Goal: Information Seeking & Learning: Compare options

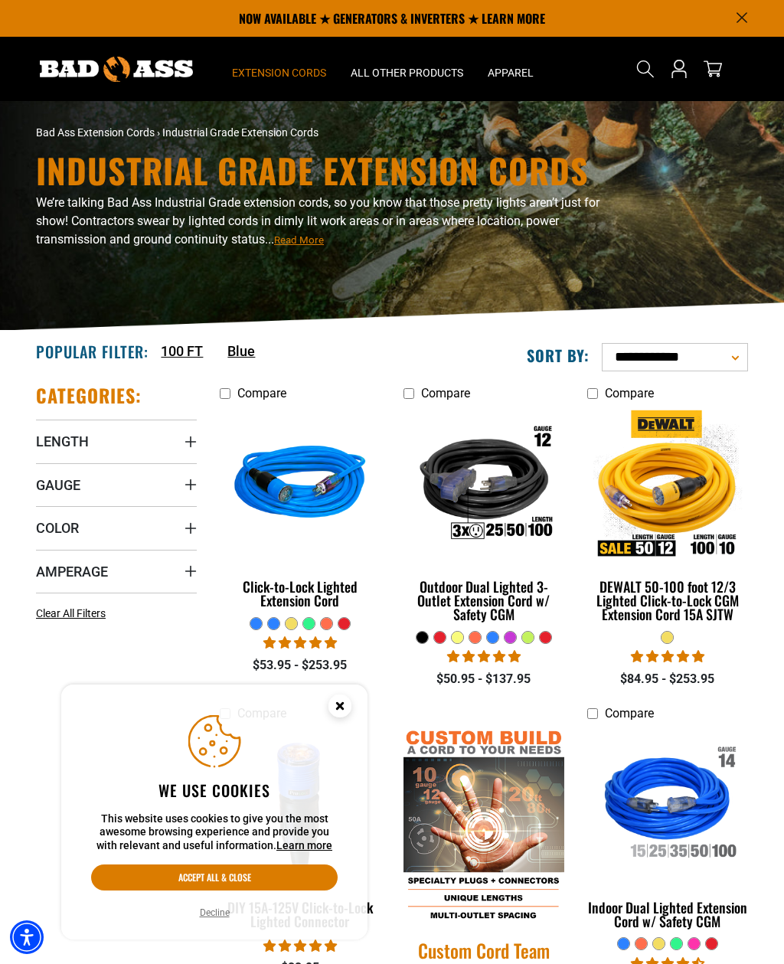
click at [300, 604] on div "Click-to-Lock Lighted Extension Cord" at bounding box center [300, 594] width 161 height 28
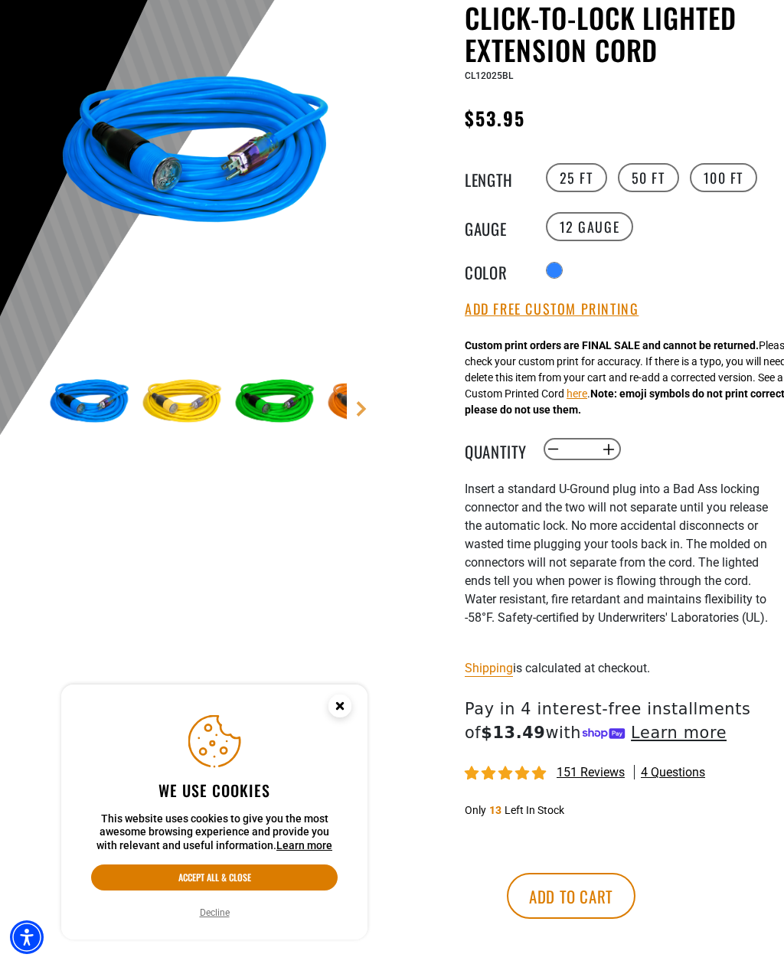
scroll to position [172, 0]
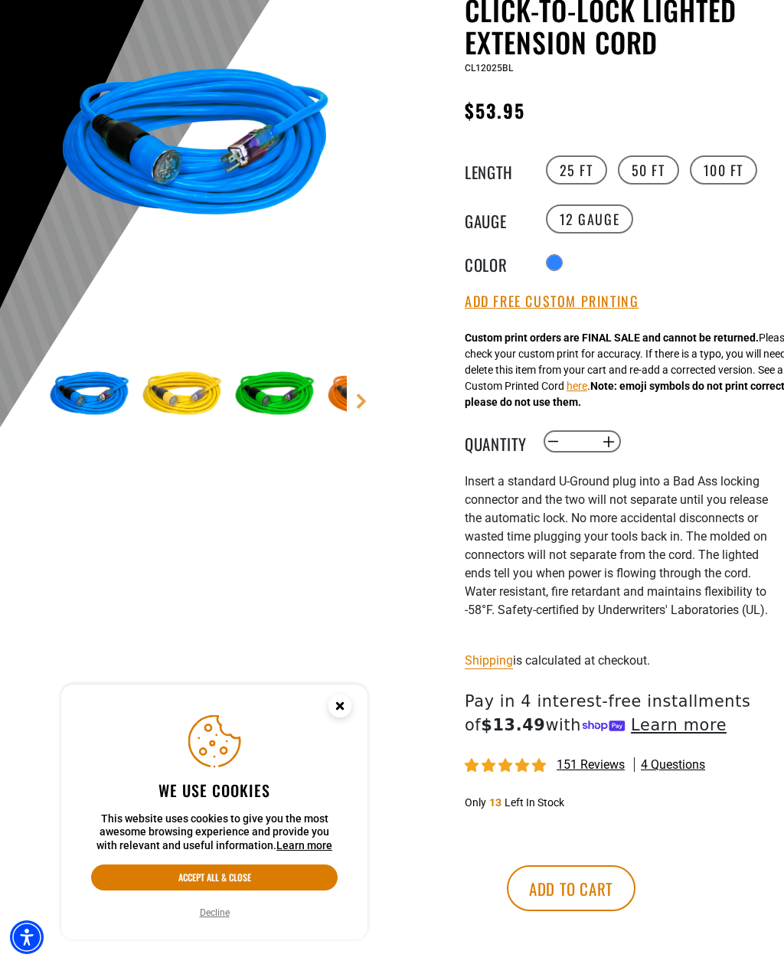
click at [203, 188] on img at bounding box center [196, 148] width 302 height 302
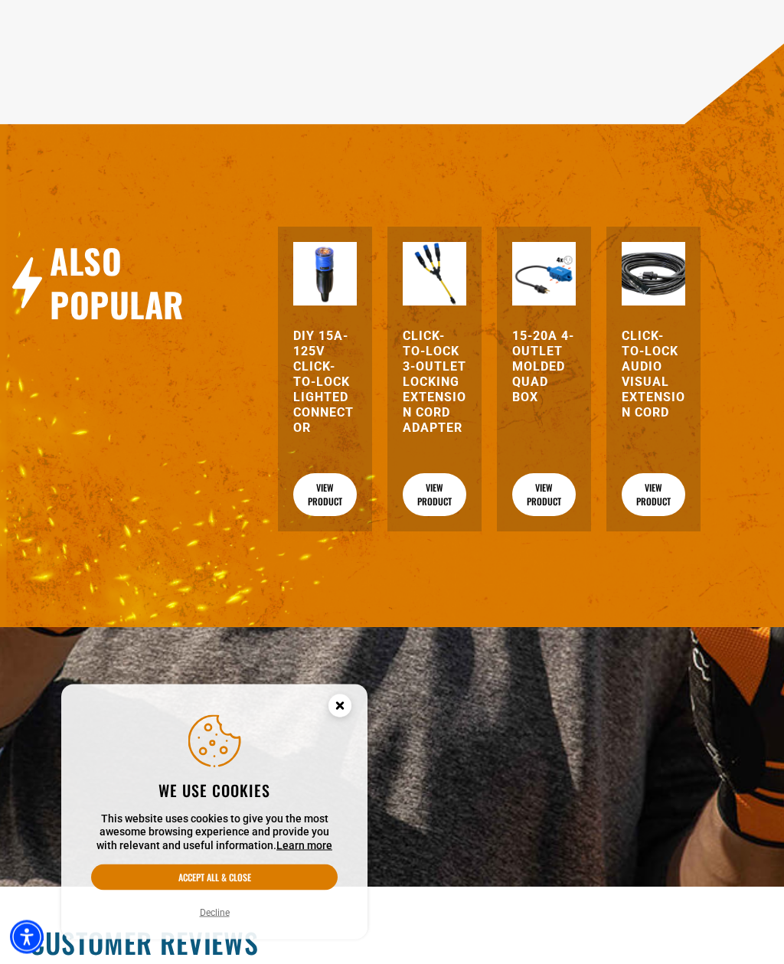
scroll to position [2051, 0]
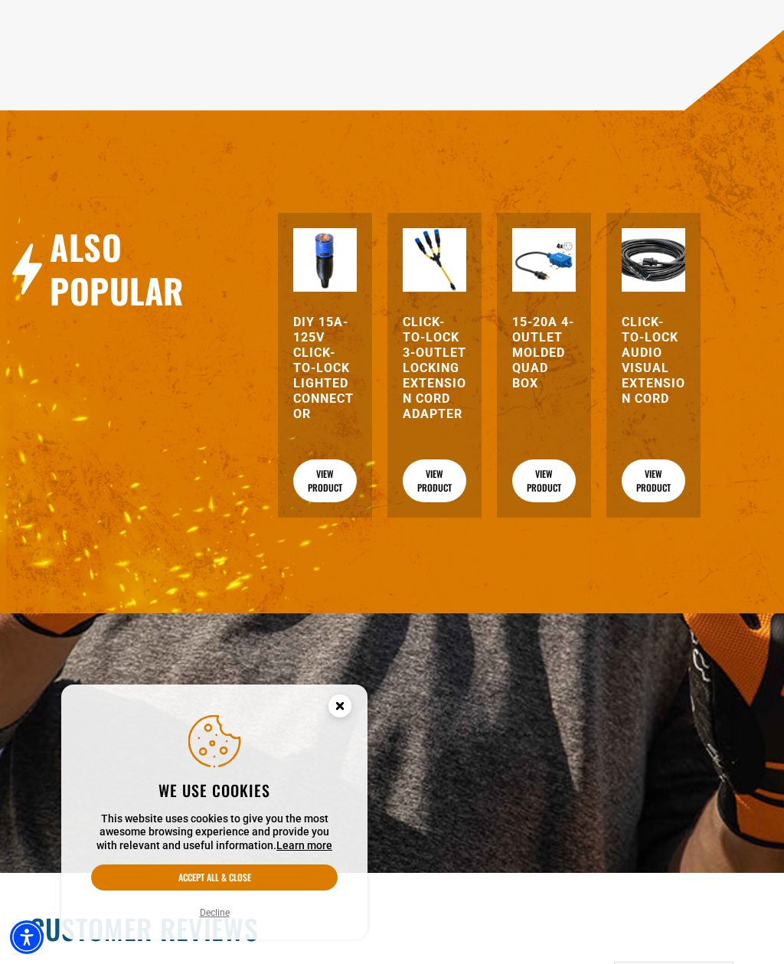
click at [551, 391] on h3 "15-20A 4-Outlet Molded Quad Box" at bounding box center [544, 353] width 64 height 77
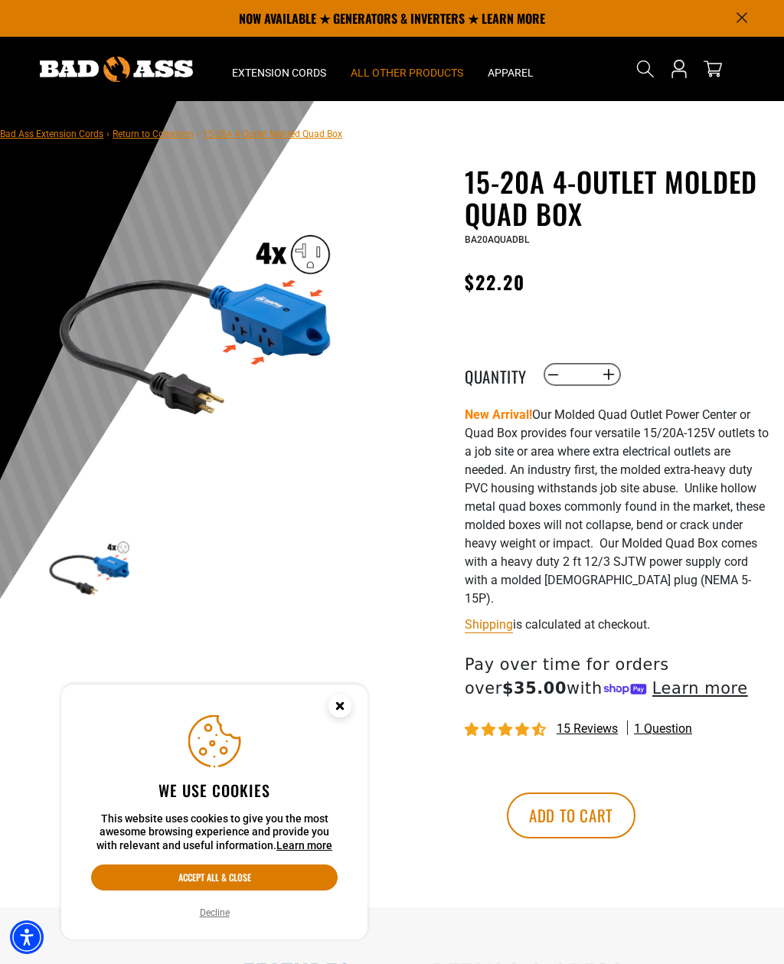
click at [393, 71] on span "All Other Products" at bounding box center [407, 73] width 113 height 14
click at [413, 76] on span "All Other Products" at bounding box center [407, 73] width 113 height 14
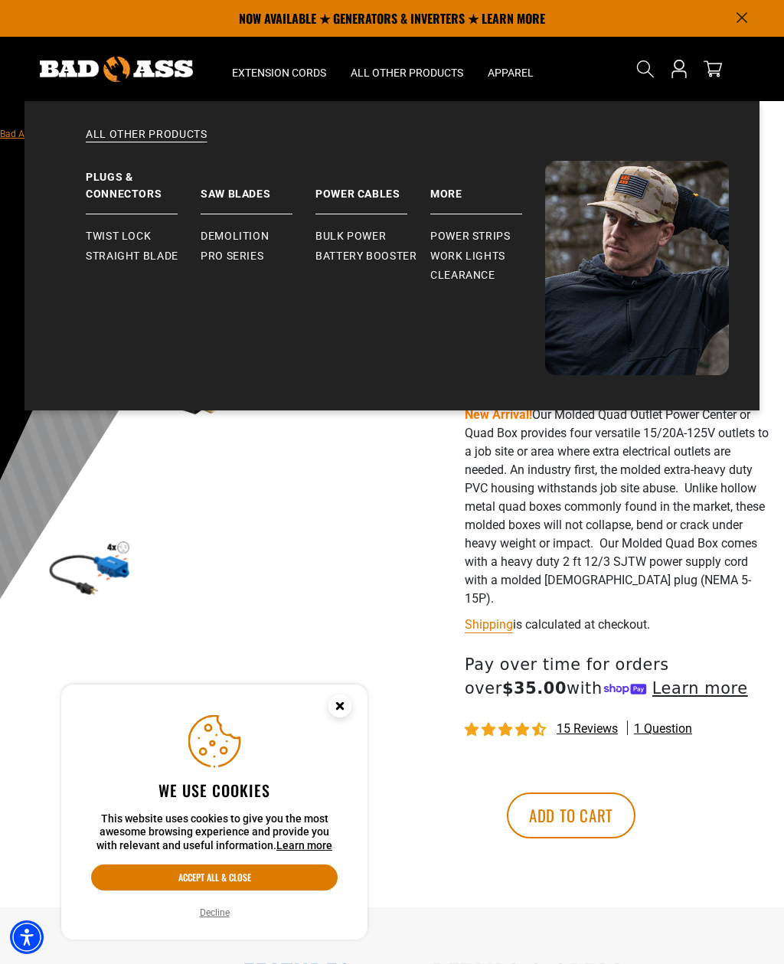
click at [479, 240] on span "Power Strips" at bounding box center [470, 237] width 80 height 14
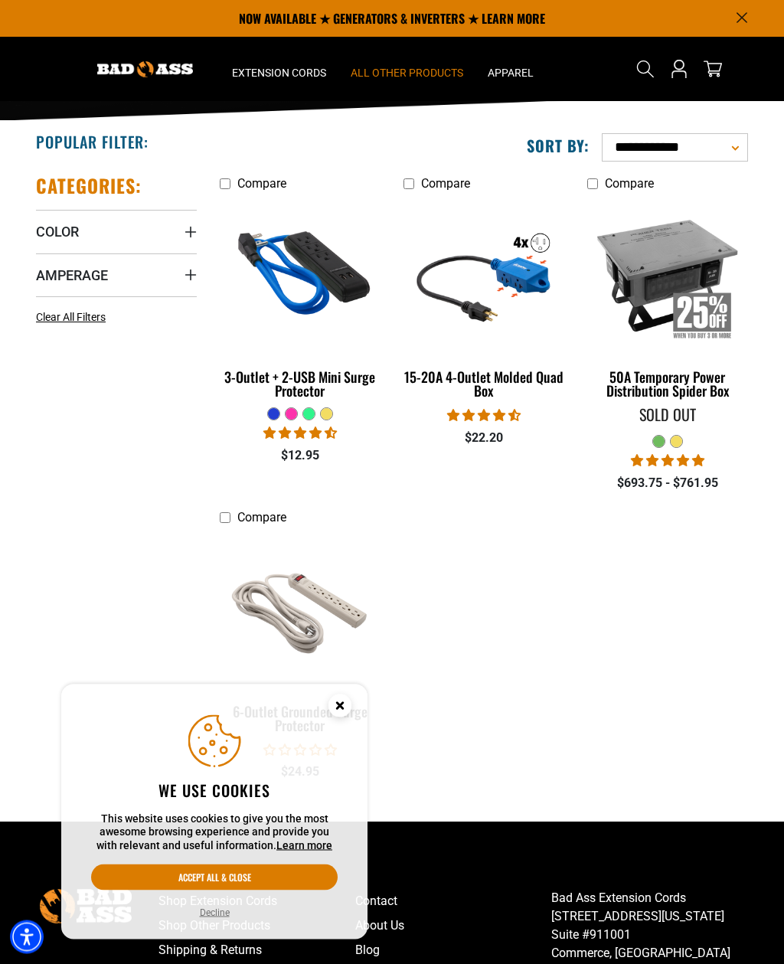
scroll to position [210, 0]
click at [482, 384] on div "15-20A 4-Outlet Molded Quad Box" at bounding box center [484, 384] width 161 height 28
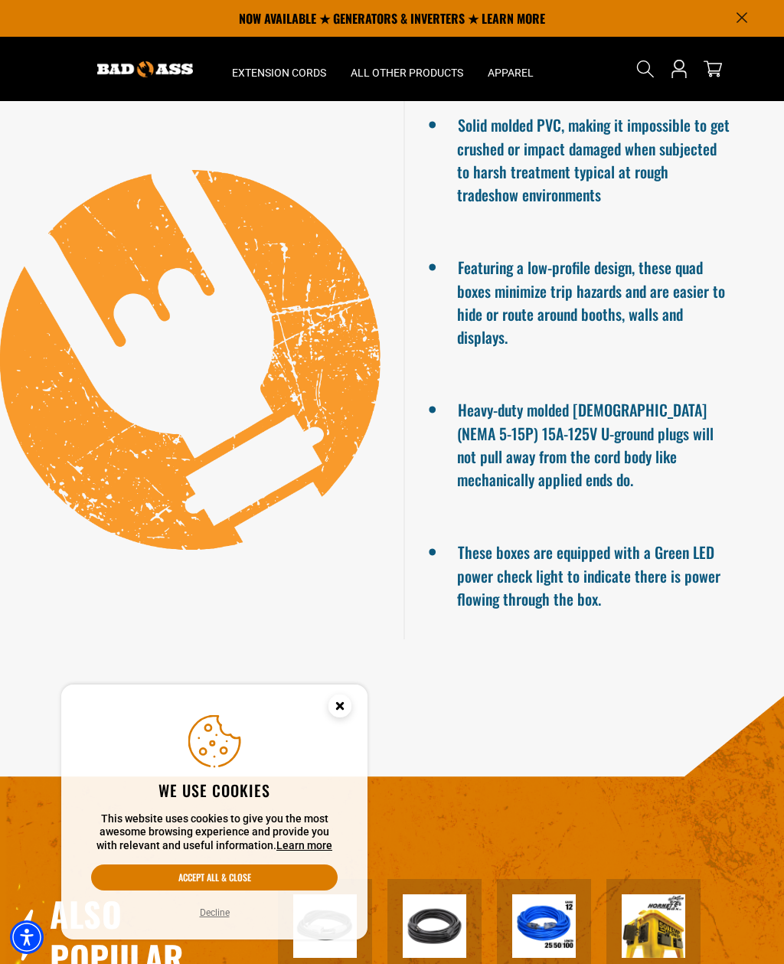
scroll to position [930, 0]
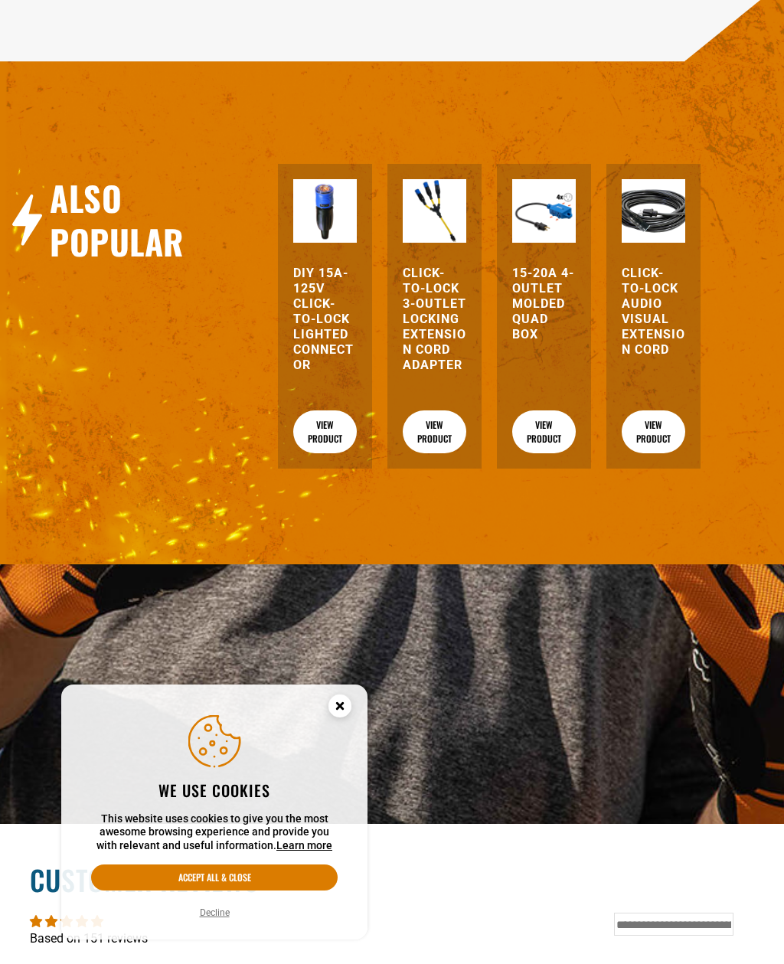
scroll to position [2100, 0]
click at [427, 373] on h3 "Click-to-Lock 3-Outlet Locking Extension Cord Adapter" at bounding box center [435, 319] width 64 height 107
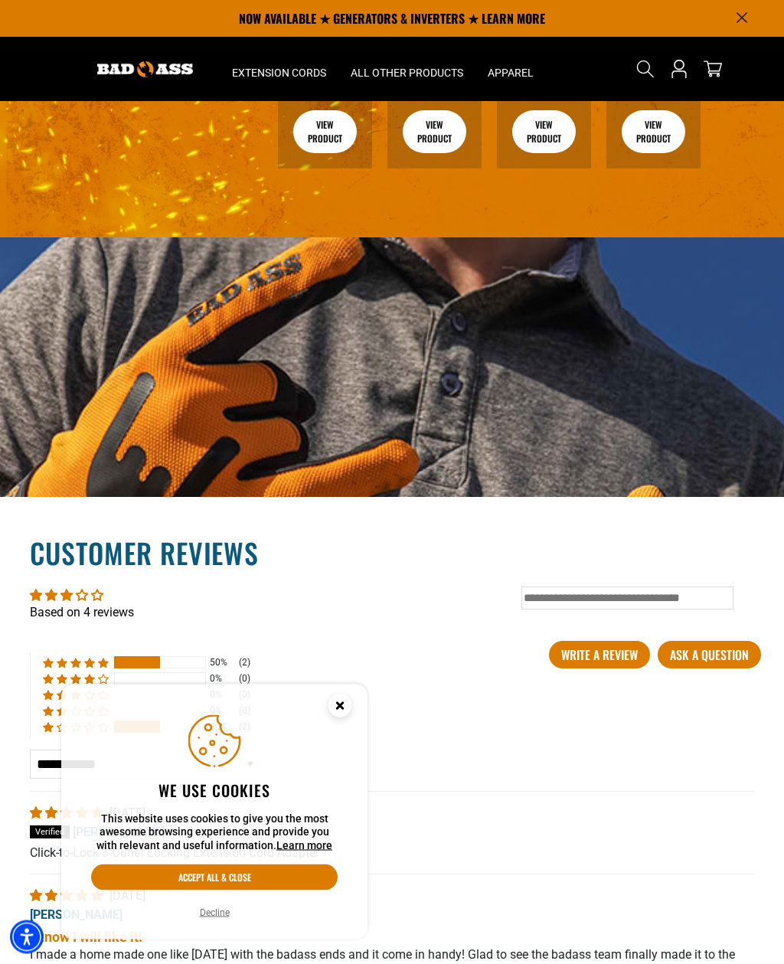
scroll to position [2041, 0]
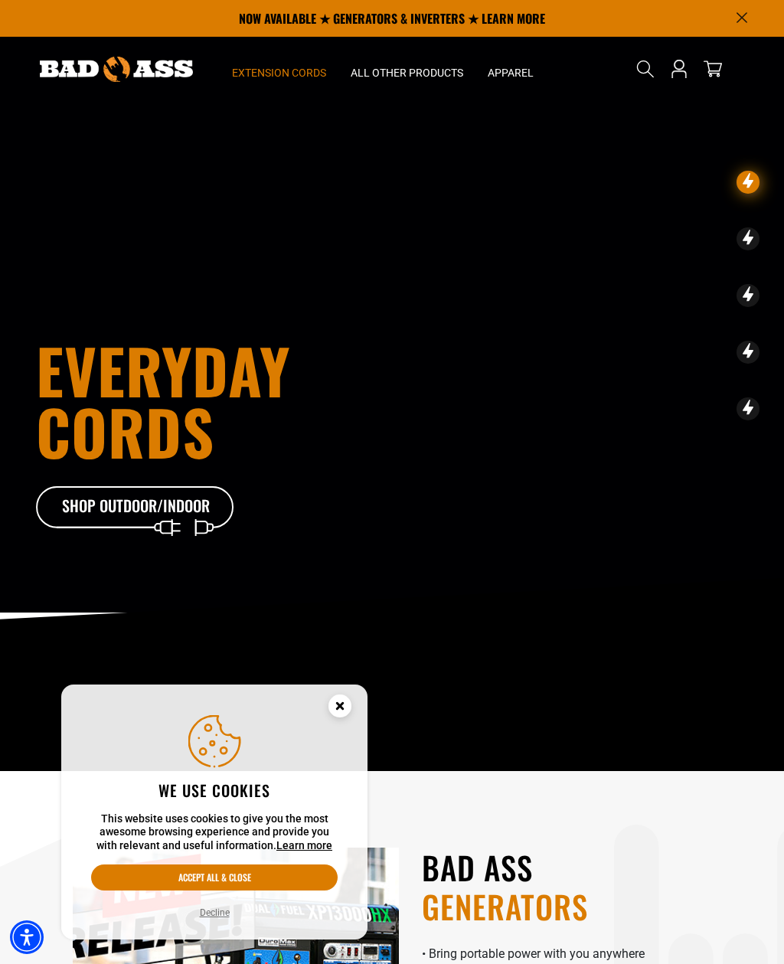
click at [270, 70] on span "Extension Cords" at bounding box center [279, 73] width 94 height 14
click at [280, 80] on summary "Extension Cords" at bounding box center [279, 69] width 119 height 64
click at [254, 872] on button "Accept all & close" at bounding box center [214, 877] width 247 height 26
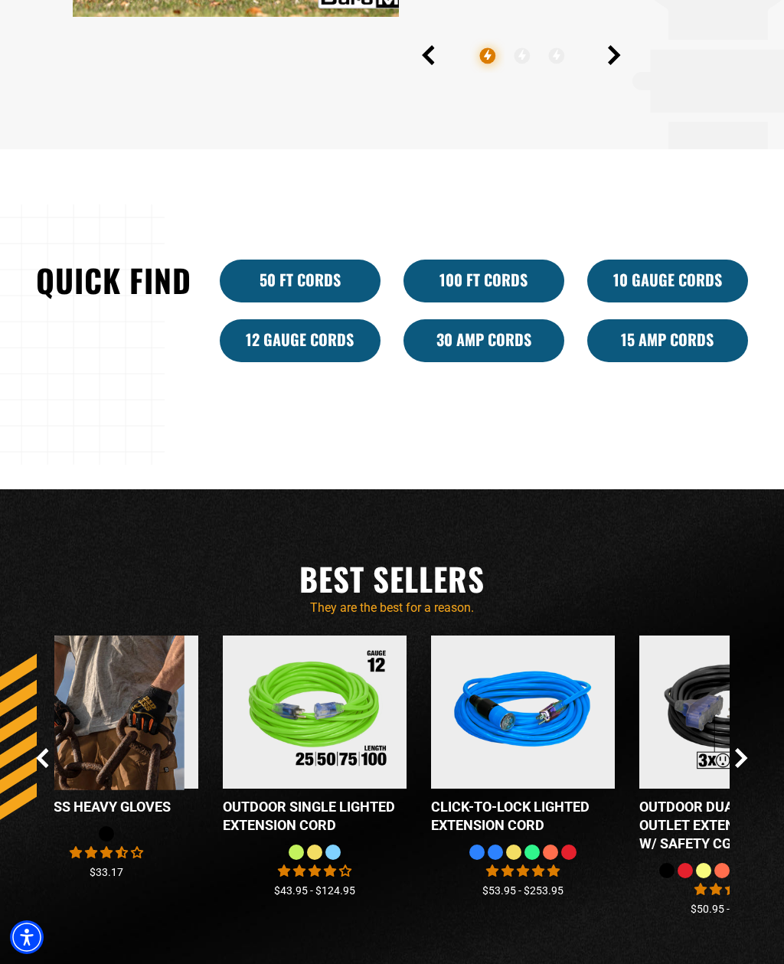
scroll to position [1085, 0]
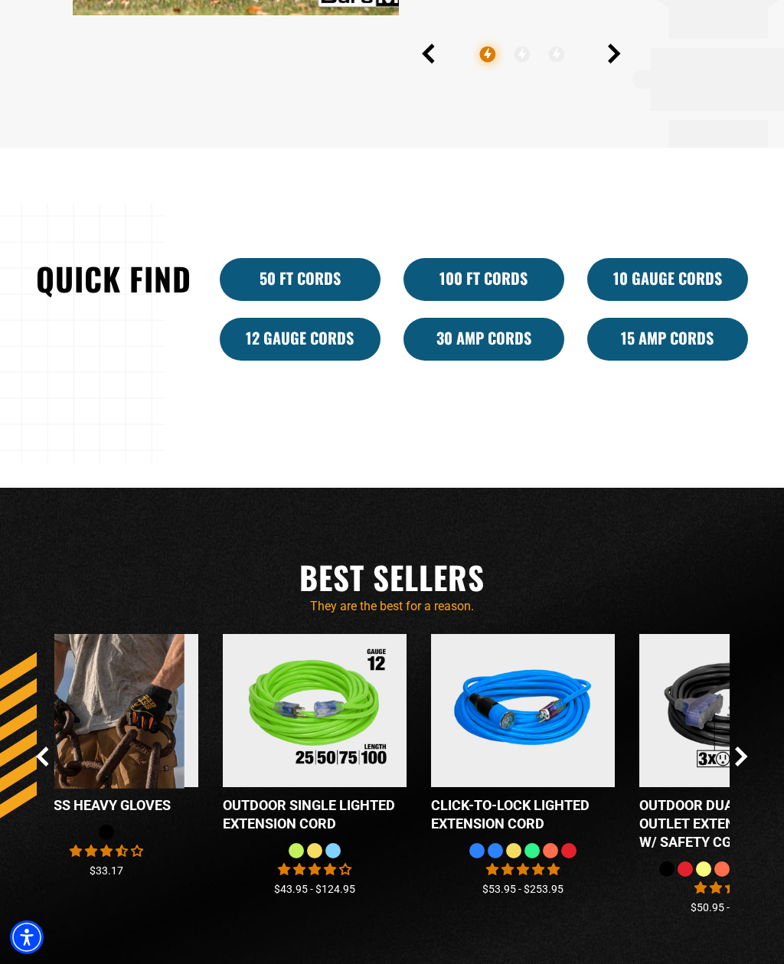
click at [304, 361] on link "12 Gauge Cords" at bounding box center [300, 339] width 161 height 43
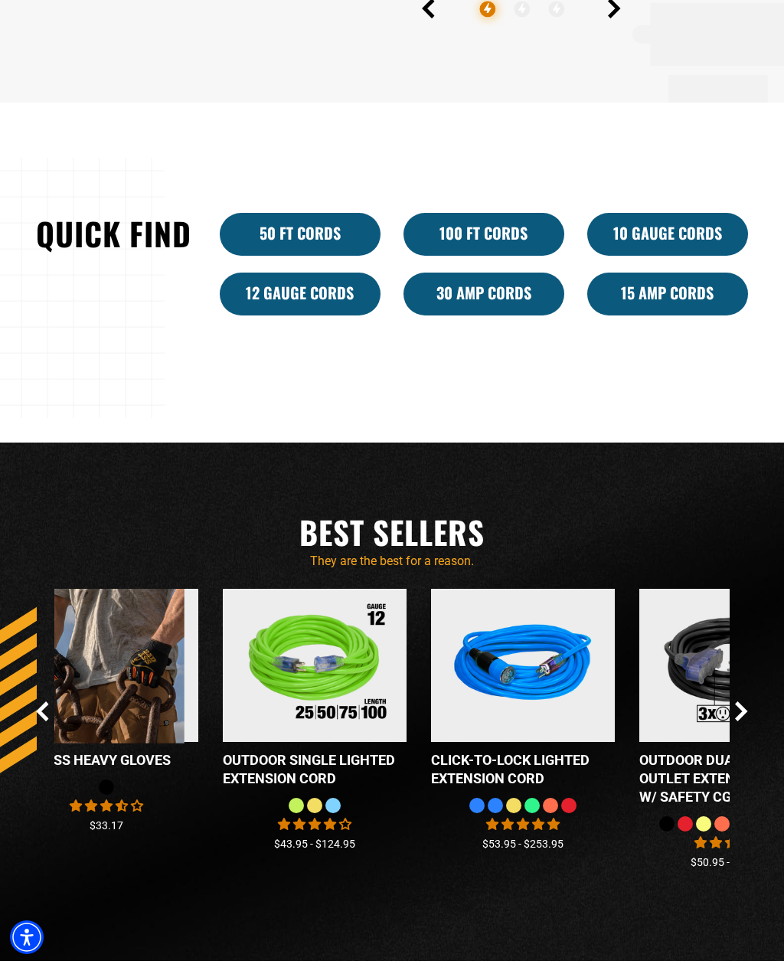
scroll to position [1134, 0]
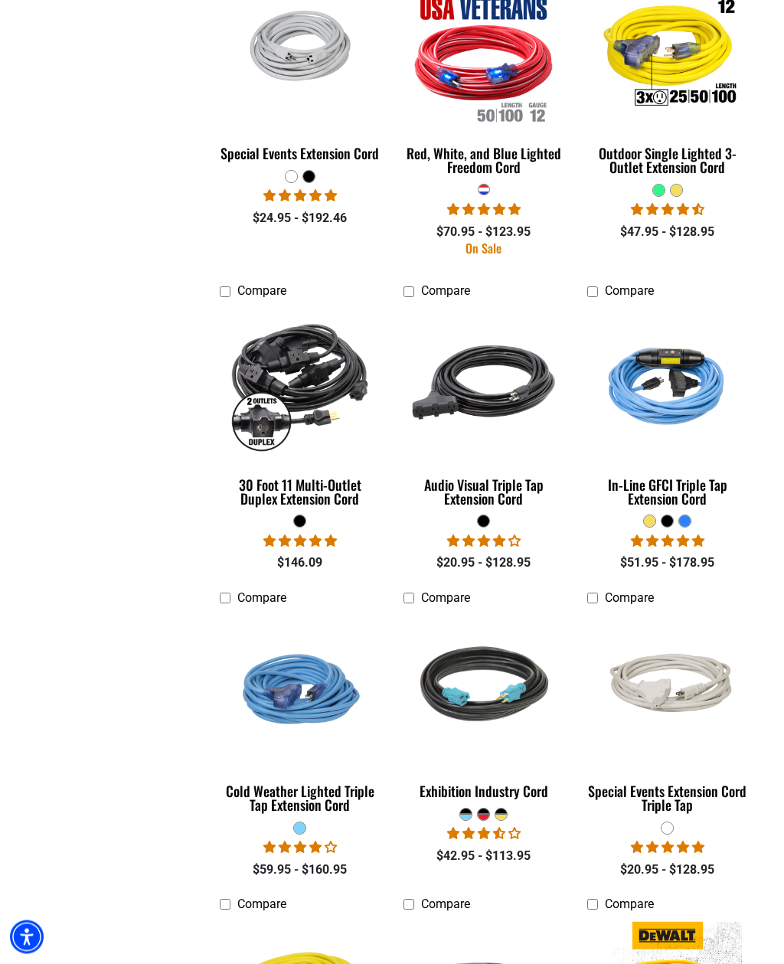
scroll to position [1380, 0]
click at [664, 478] on div "In-Line GFCI Triple Tap Extension Cord" at bounding box center [667, 492] width 161 height 28
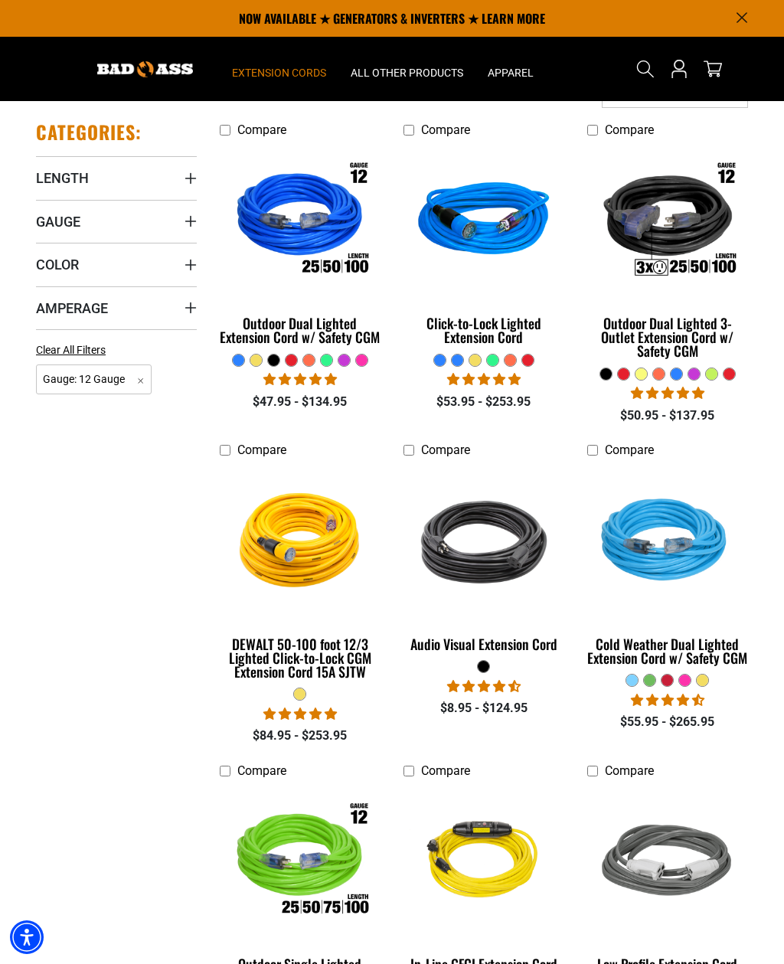
scroll to position [207, 0]
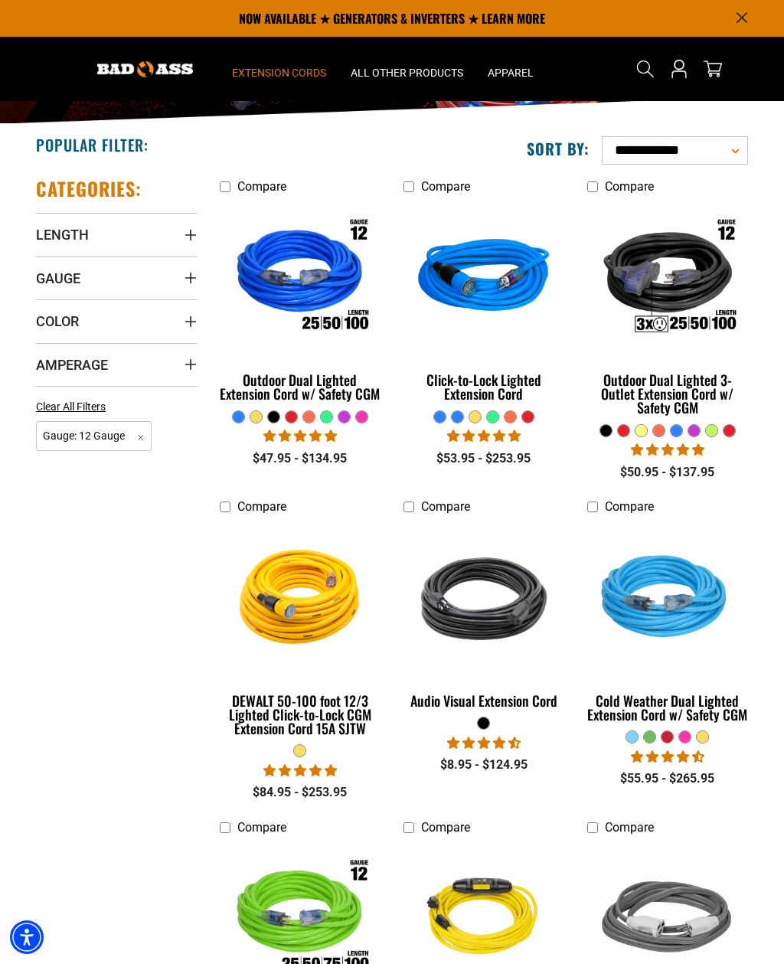
click at [656, 383] on div "Outdoor Dual Lighted 3-Outlet Extension Cord w/ Safety CGM" at bounding box center [667, 393] width 161 height 41
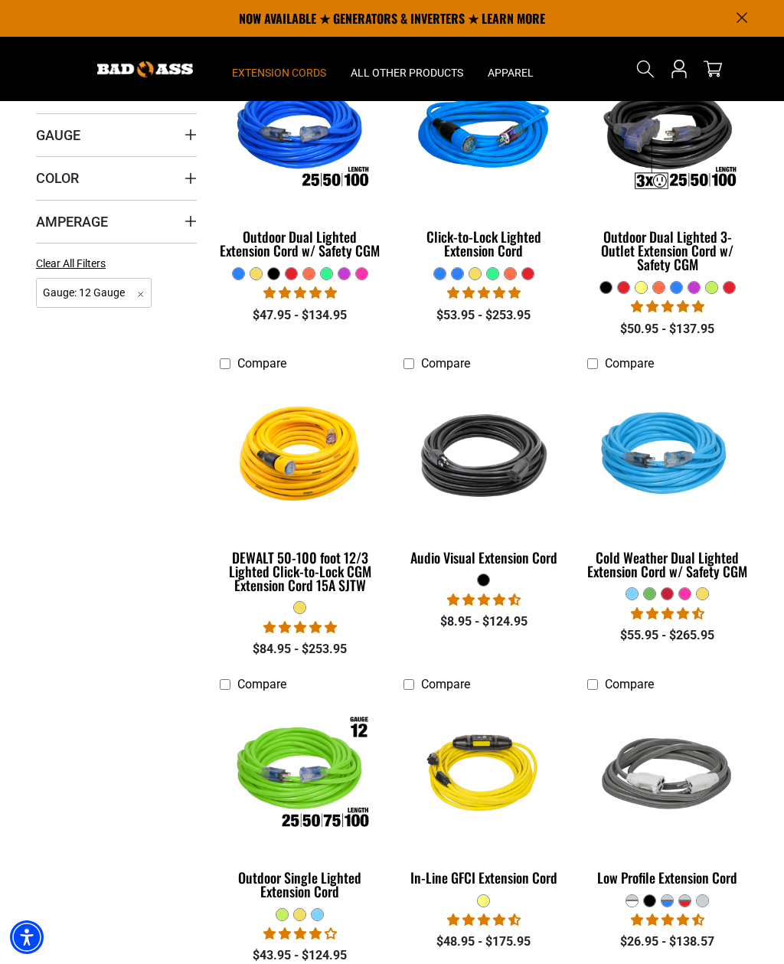
scroll to position [338, 0]
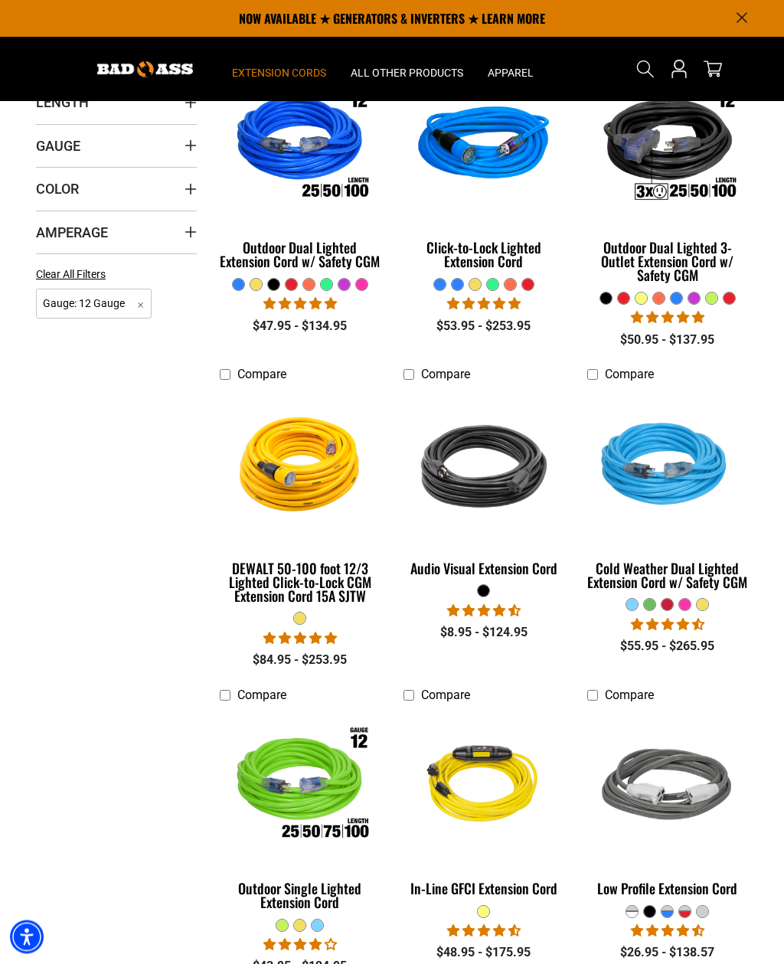
click at [673, 138] on img at bounding box center [667, 146] width 165 height 149
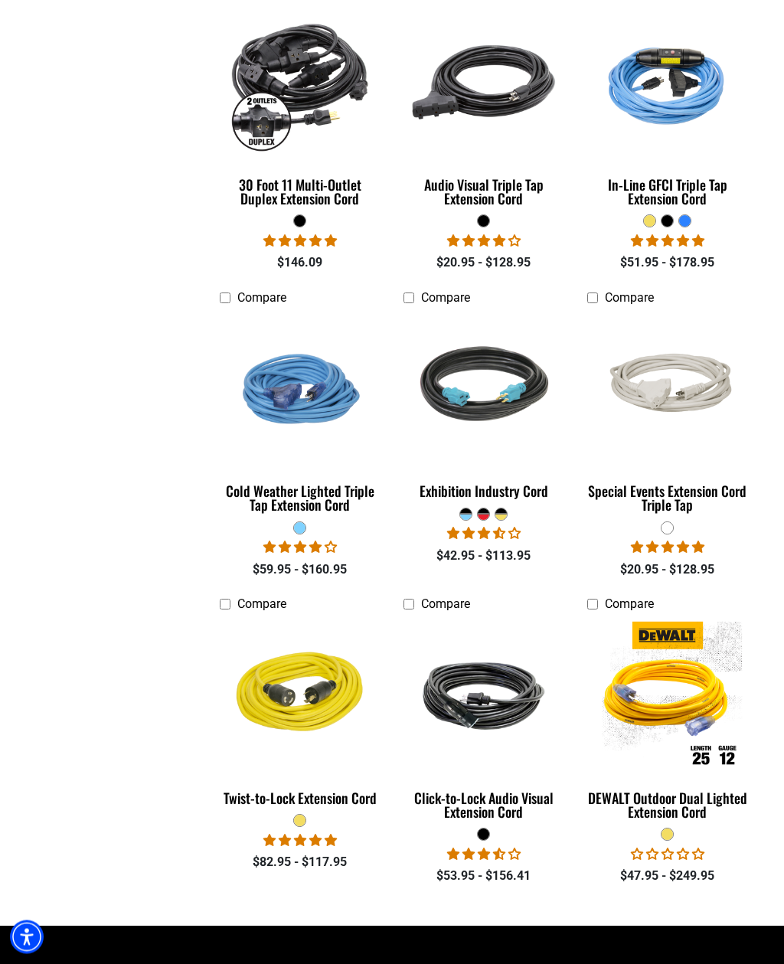
scroll to position [1681, 0]
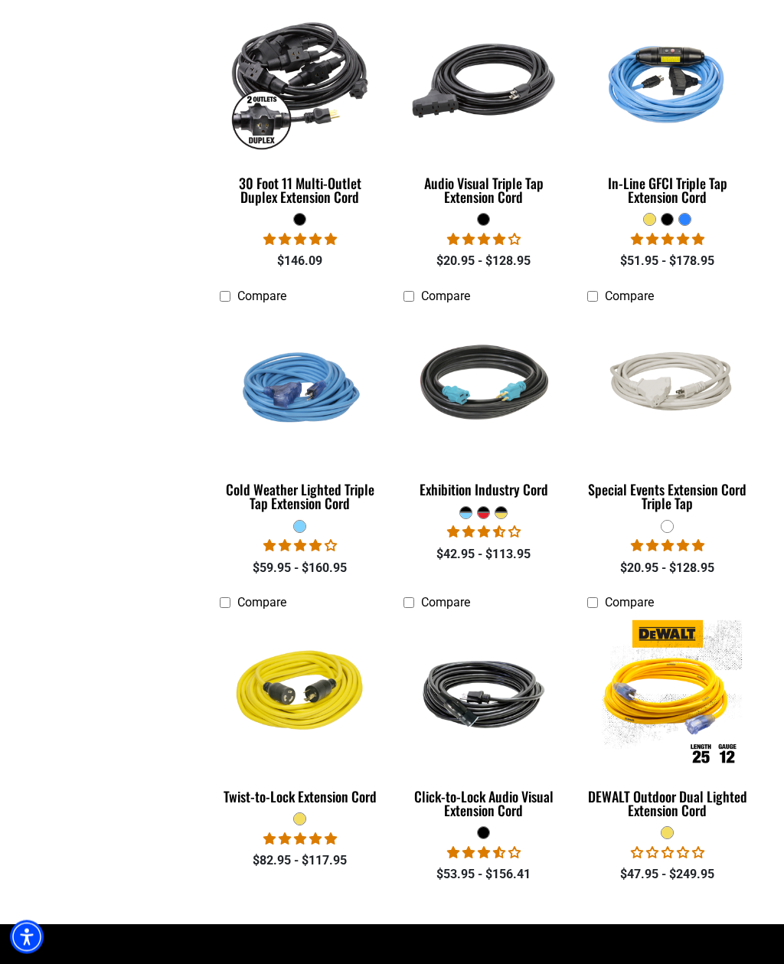
click at [702, 483] on div "Special Events Extension Cord Triple Tap" at bounding box center [667, 497] width 161 height 28
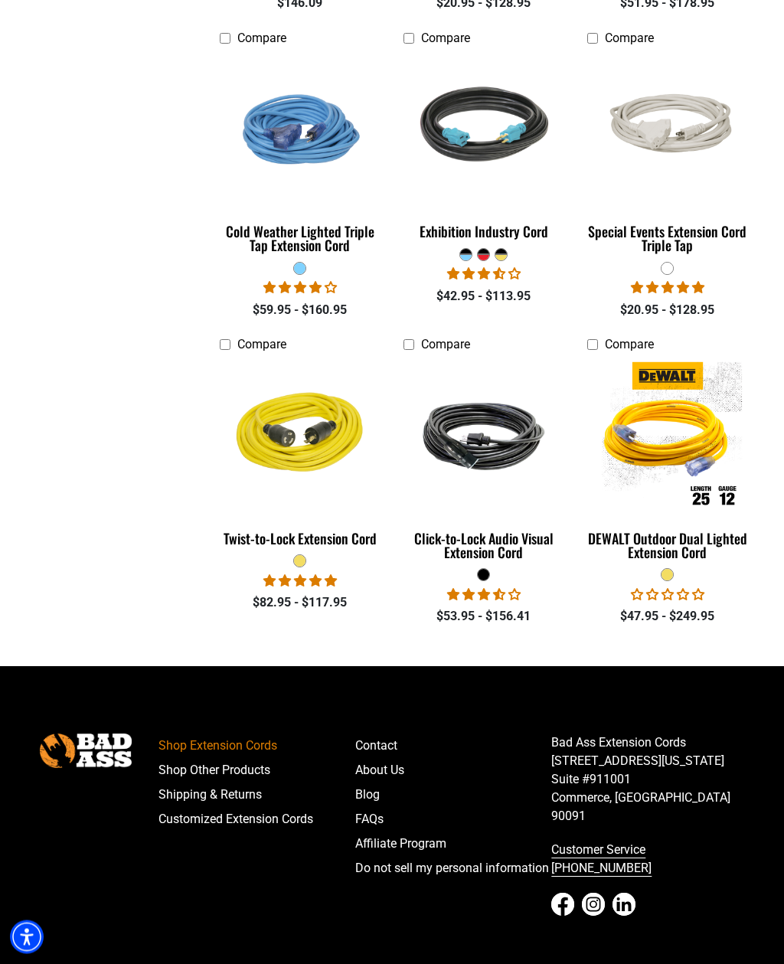
scroll to position [1944, 0]
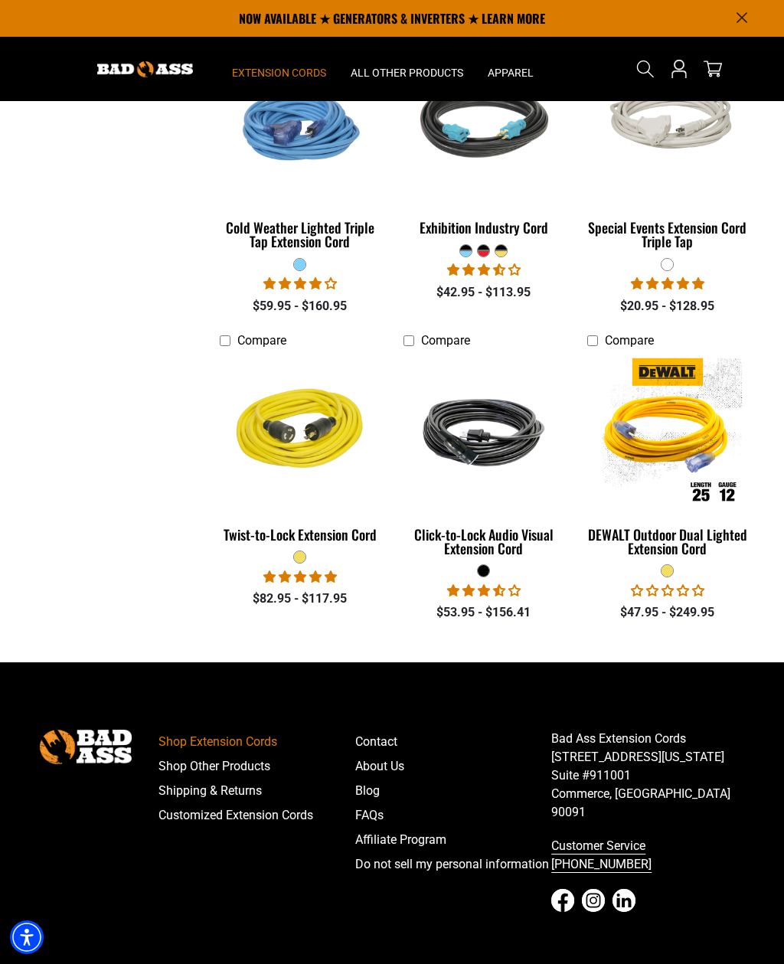
click at [495, 221] on div "Exhibition Industry Cord" at bounding box center [484, 228] width 161 height 14
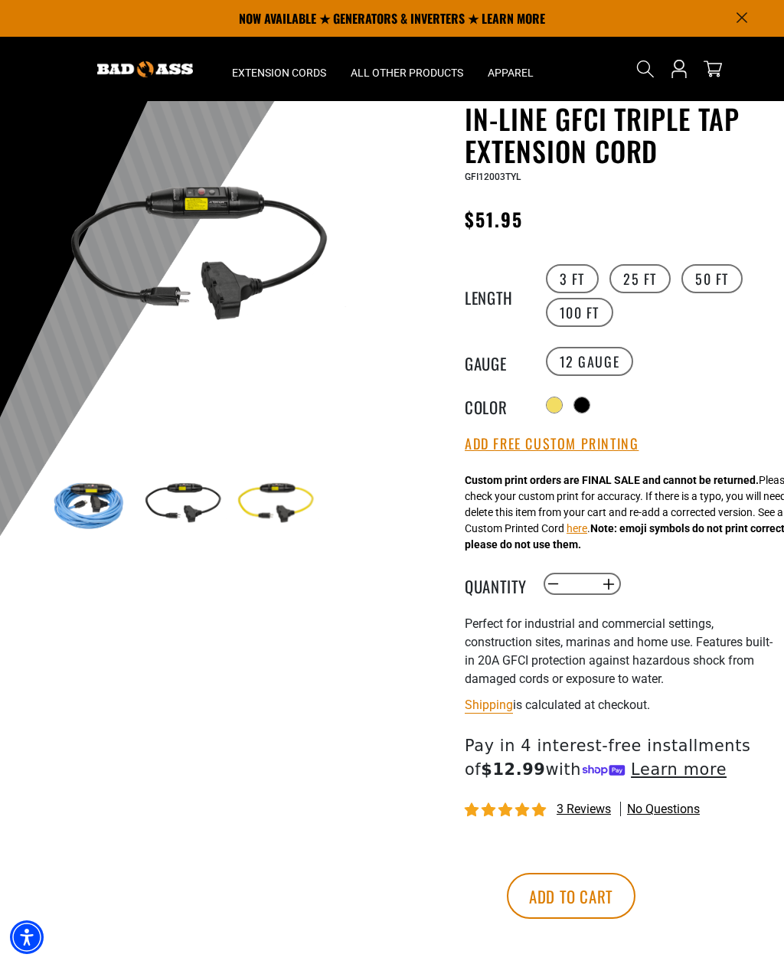
scroll to position [60, 0]
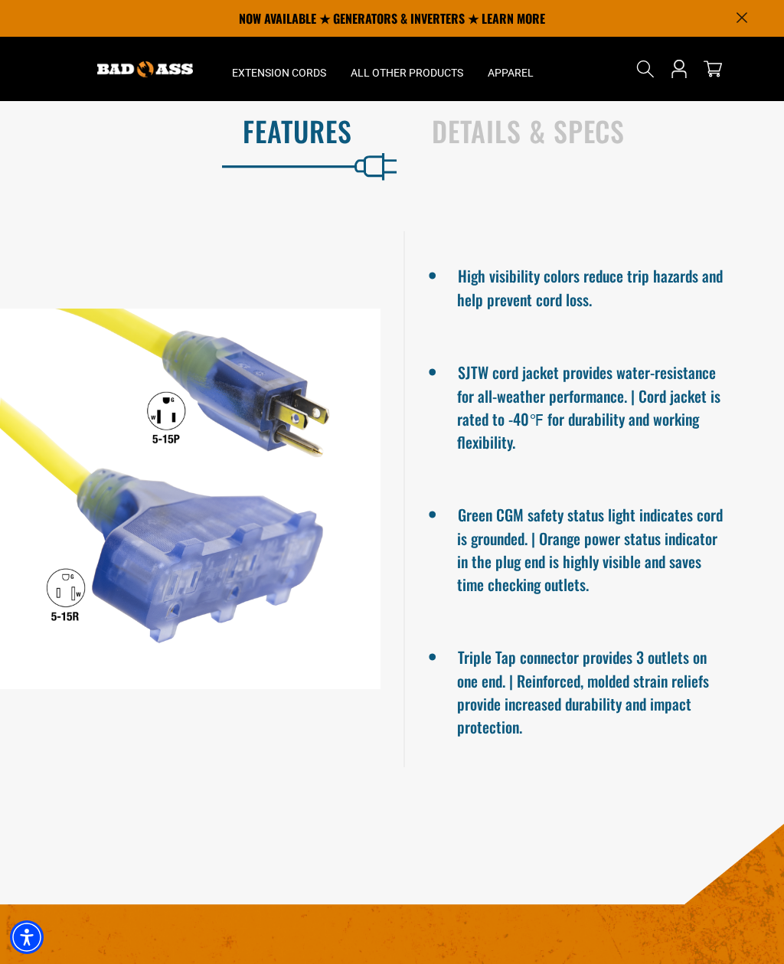
scroll to position [984, 0]
click at [523, 148] on h2 "Details & Specs" at bounding box center [592, 132] width 320 height 32
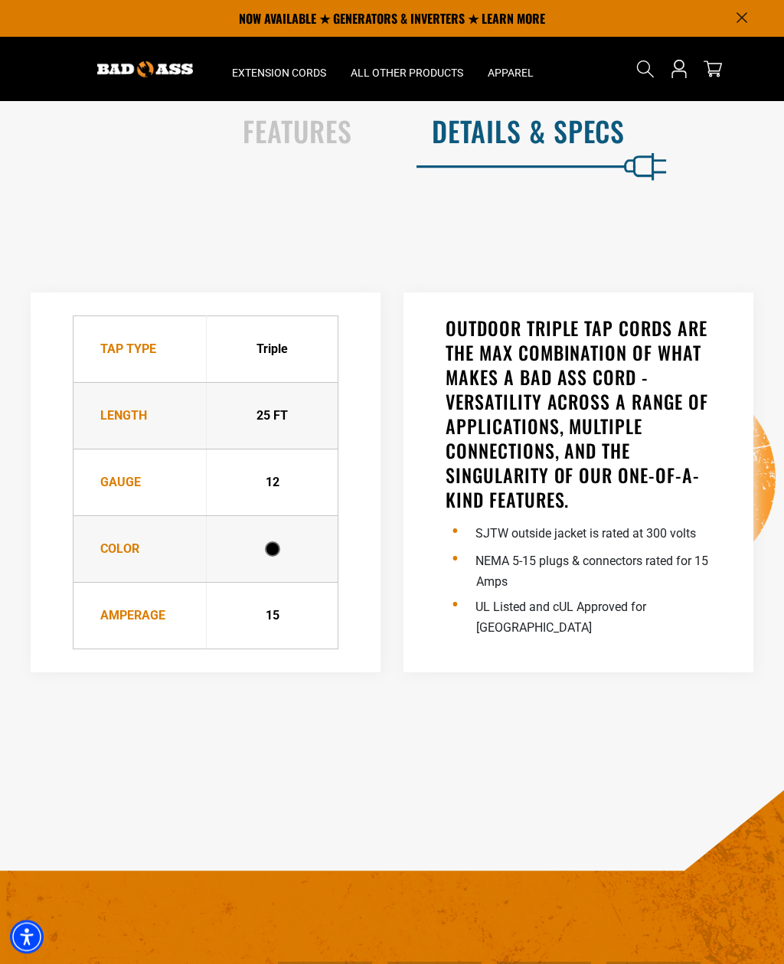
scroll to position [985, 0]
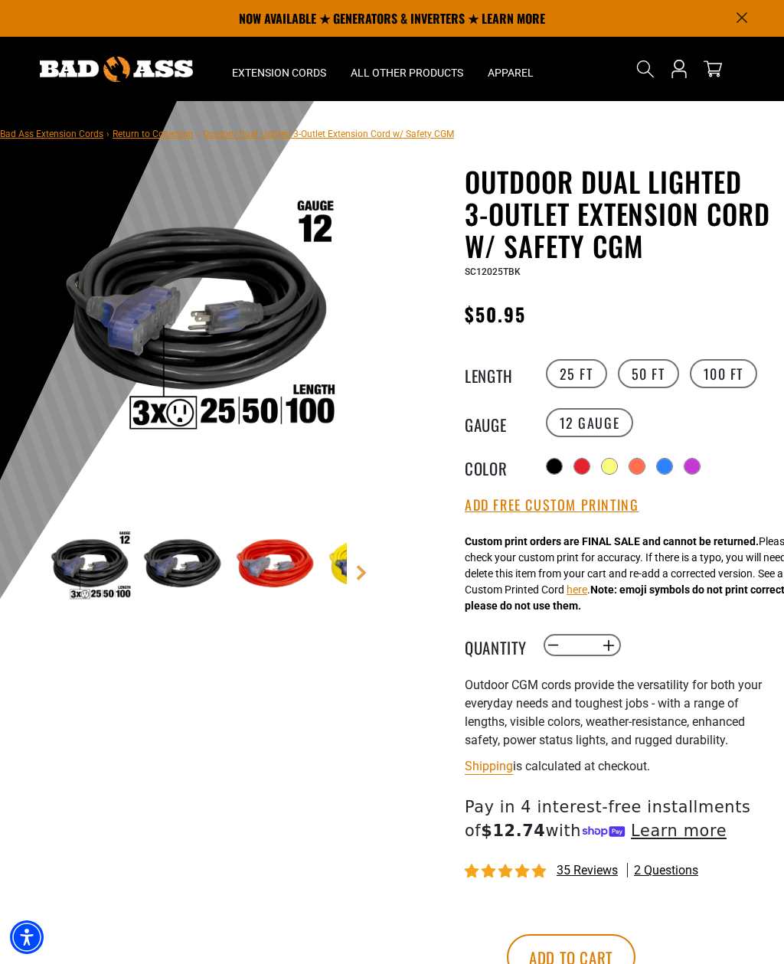
click at [660, 468] on div at bounding box center [664, 466] width 15 height 15
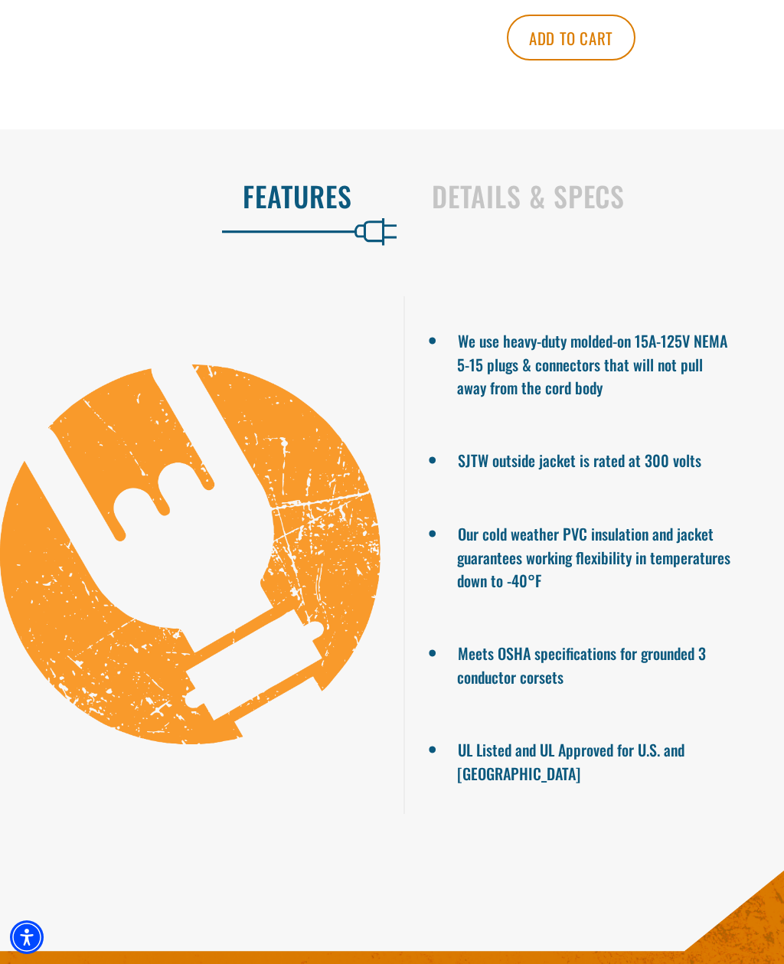
scroll to position [996, 0]
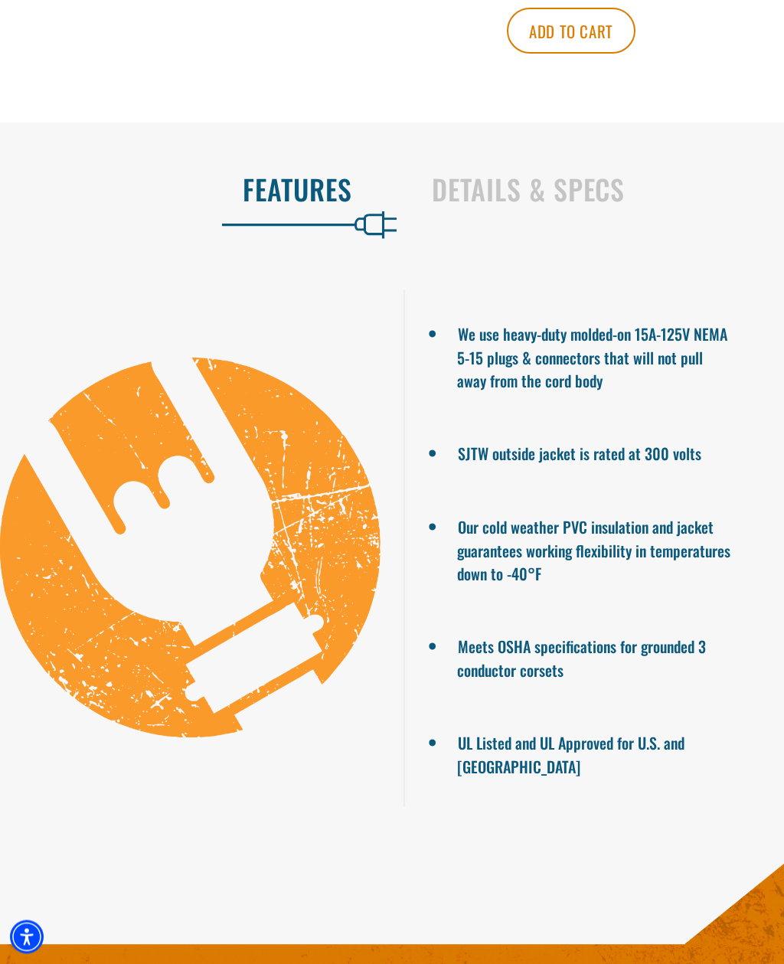
click at [518, 206] on h2 "Details & Specs" at bounding box center [592, 190] width 320 height 32
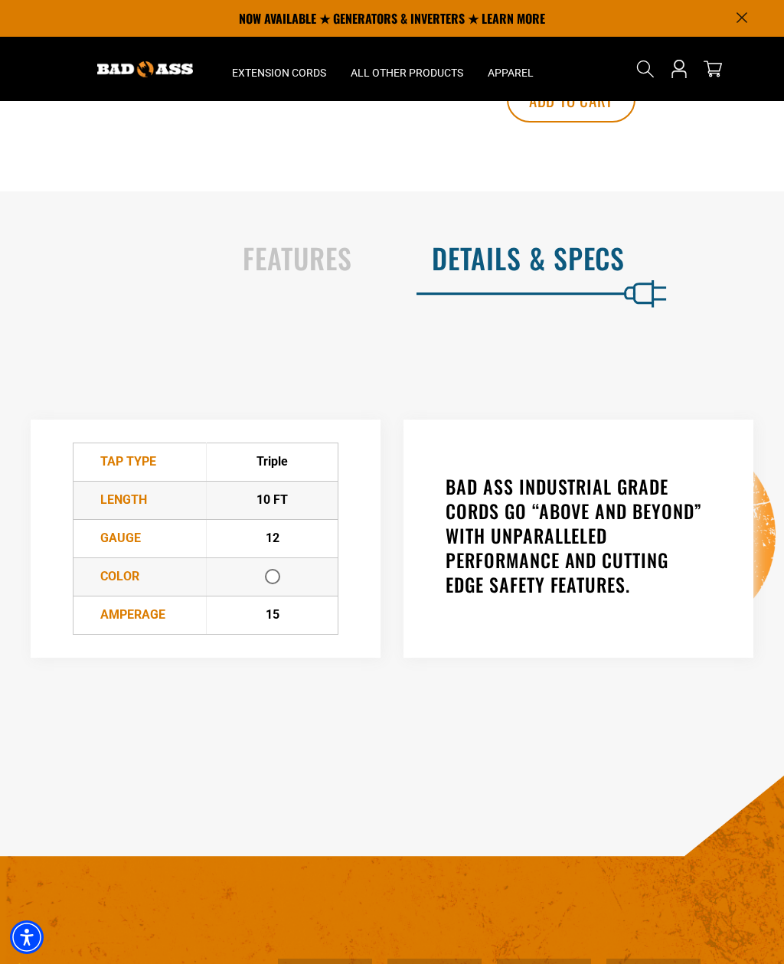
scroll to position [873, 0]
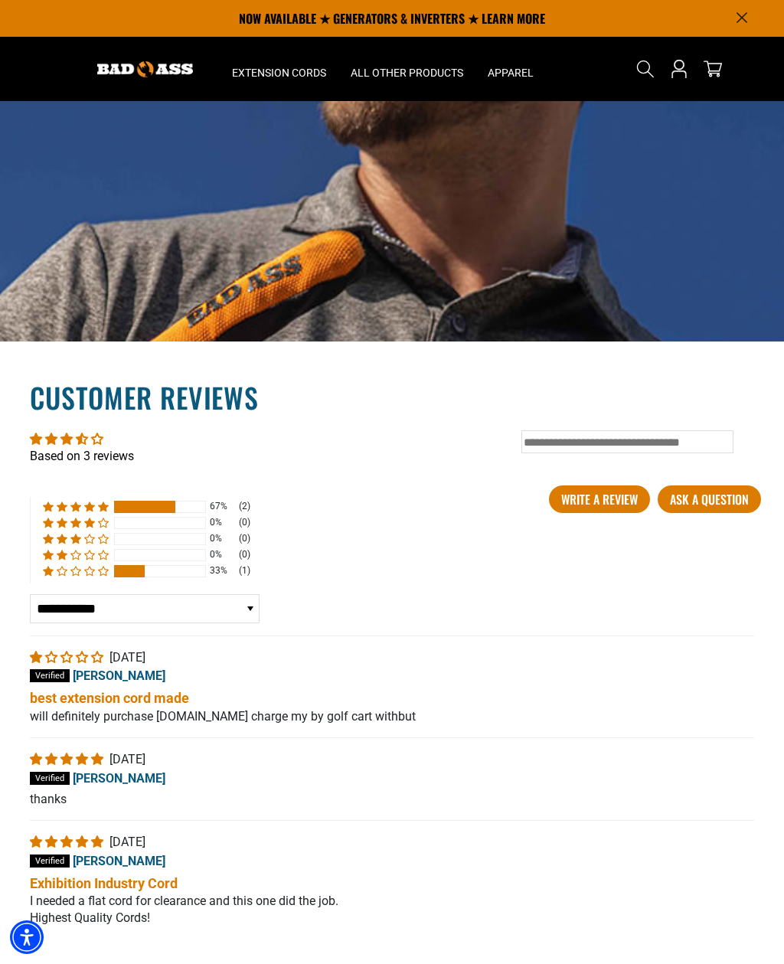
scroll to position [2371, 0]
